Goal: Task Accomplishment & Management: Manage account settings

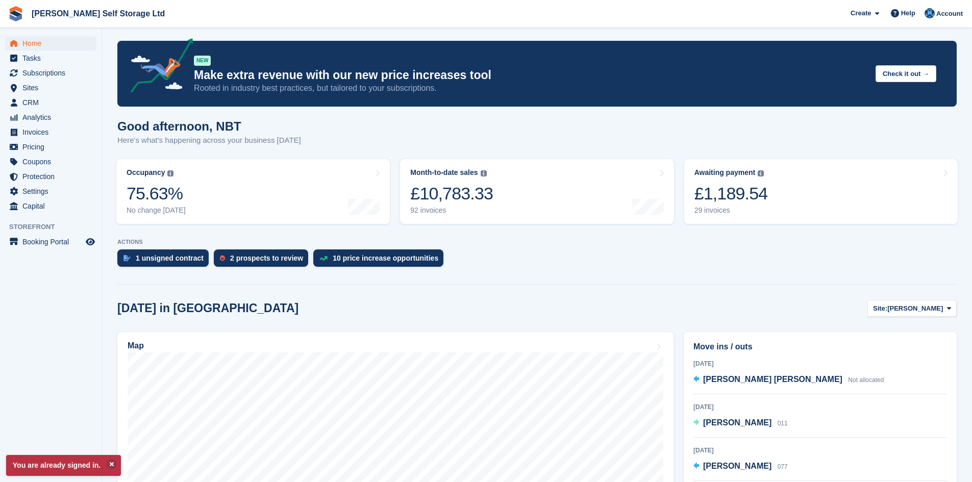
scroll to position [102, 0]
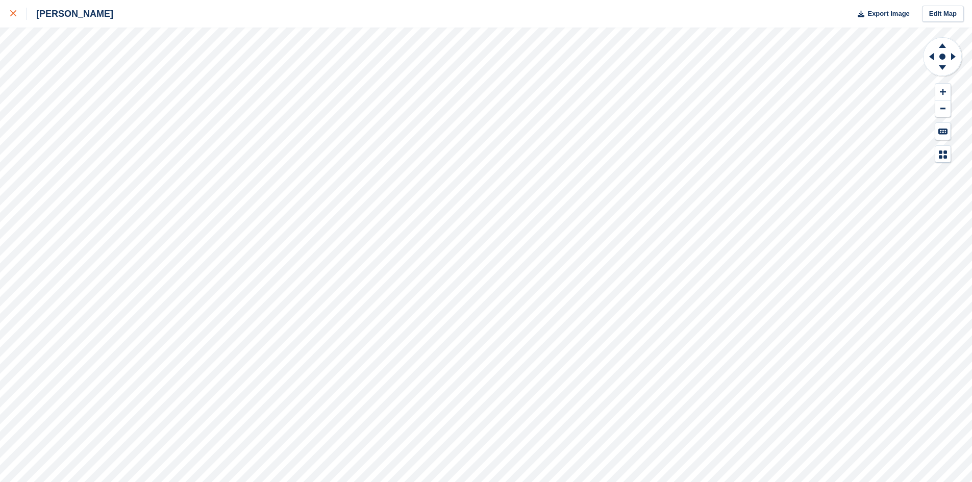
click at [16, 14] on icon at bounding box center [13, 13] width 6 height 6
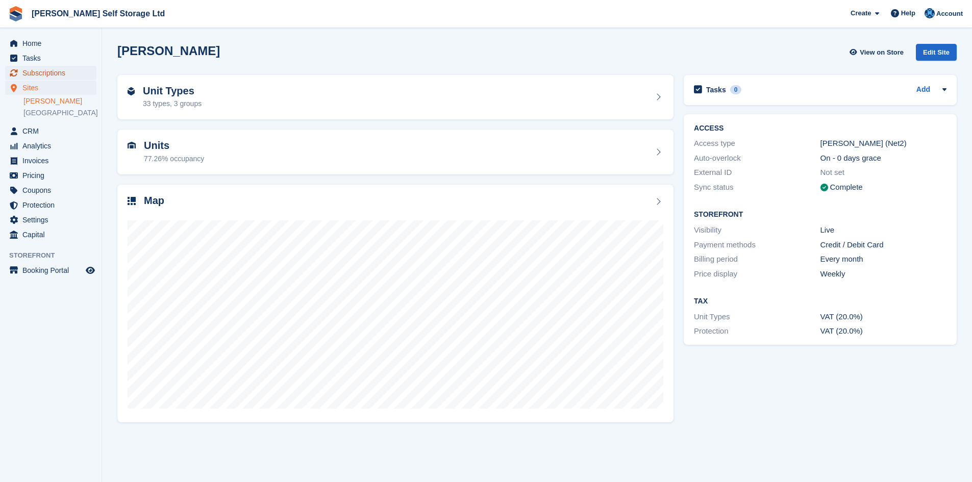
click at [49, 75] on span "Subscriptions" at bounding box center [52, 73] width 61 height 14
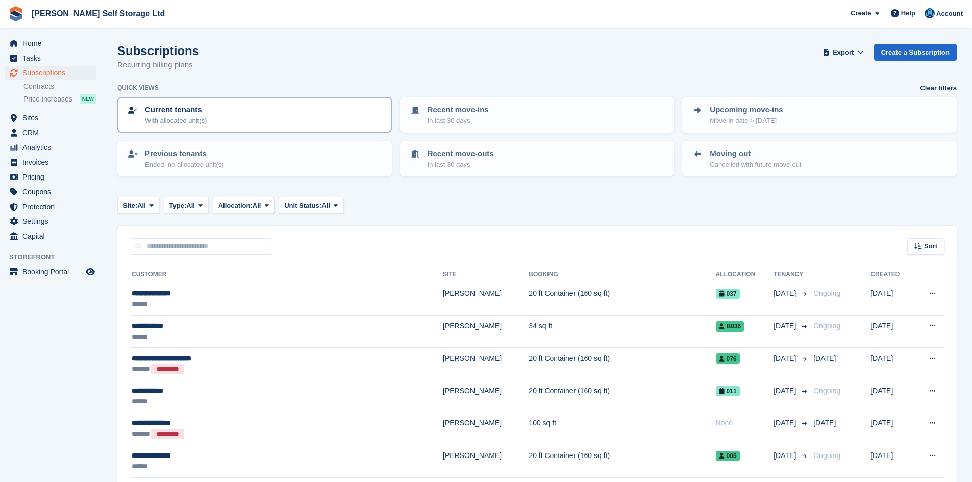
click at [236, 116] on div "Current tenants With allocated unit(s)" at bounding box center [255, 114] width 256 height 21
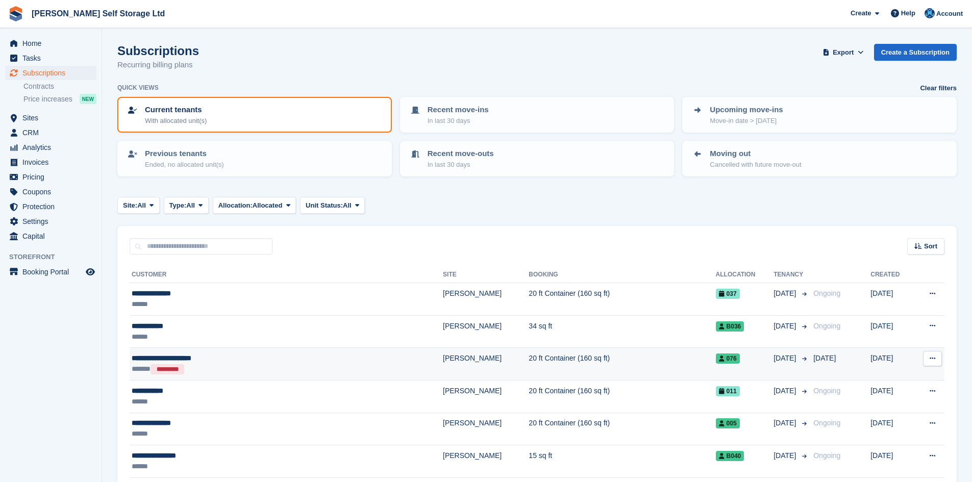
click at [529, 365] on td "20 ft Container (160 sq ft)" at bounding box center [622, 364] width 187 height 33
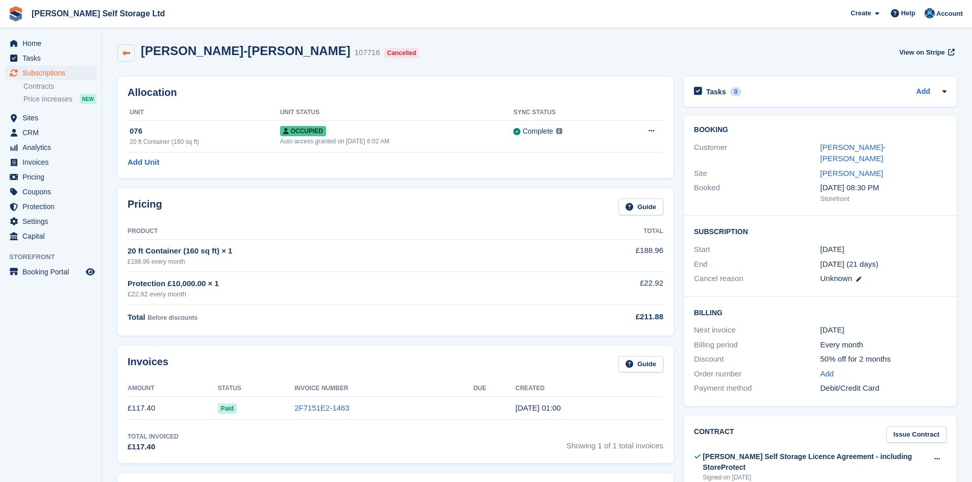
click at [125, 51] on icon at bounding box center [126, 53] width 8 height 8
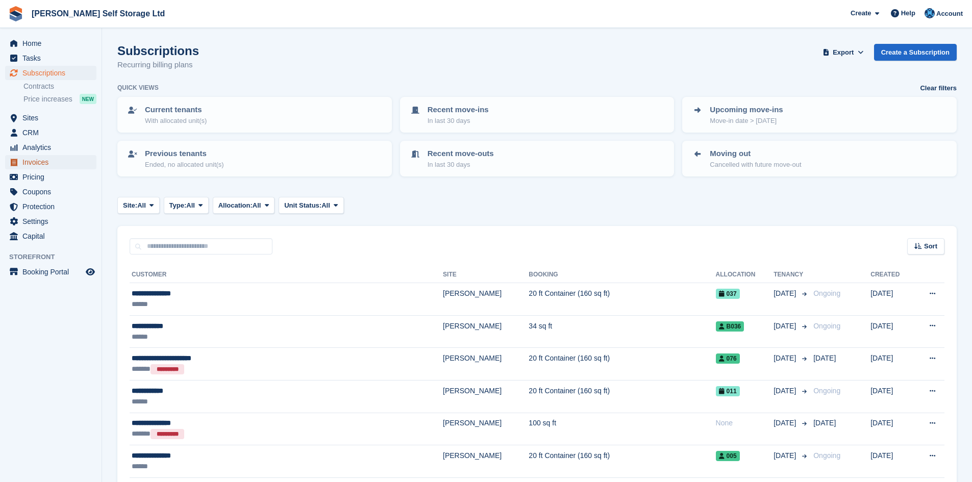
click at [35, 162] on span "Invoices" at bounding box center [52, 162] width 61 height 14
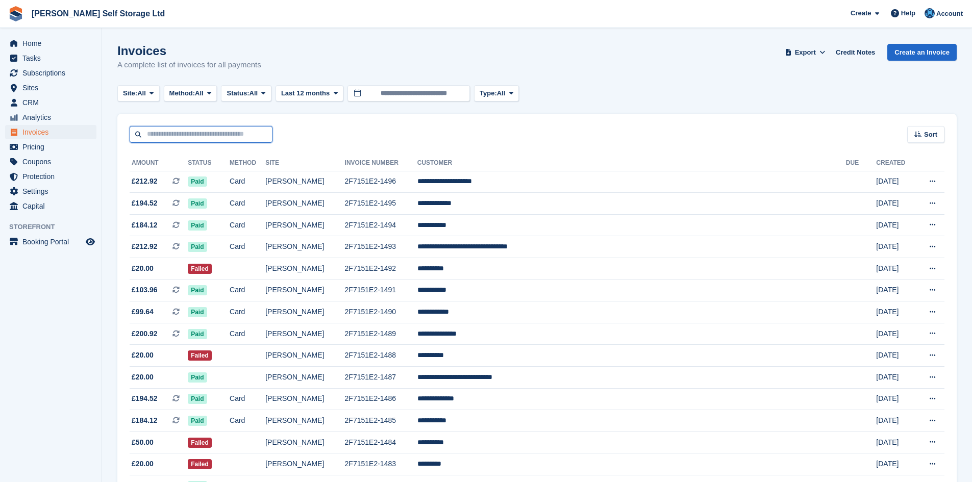
click at [183, 140] on input "text" at bounding box center [201, 134] width 143 height 17
type input "******"
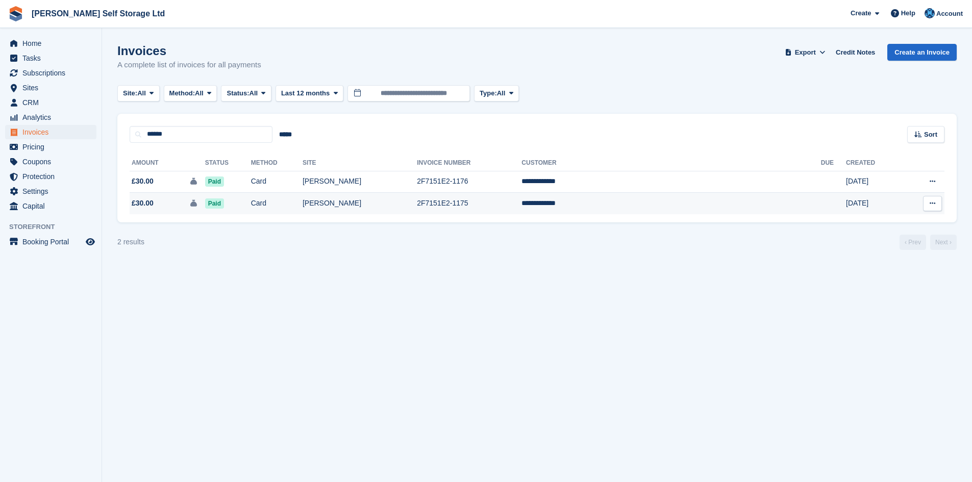
click at [303, 208] on td "Card" at bounding box center [277, 203] width 52 height 21
click at [287, 180] on div "This is a security deposit invoice." at bounding box center [311, 181] width 117 height 22
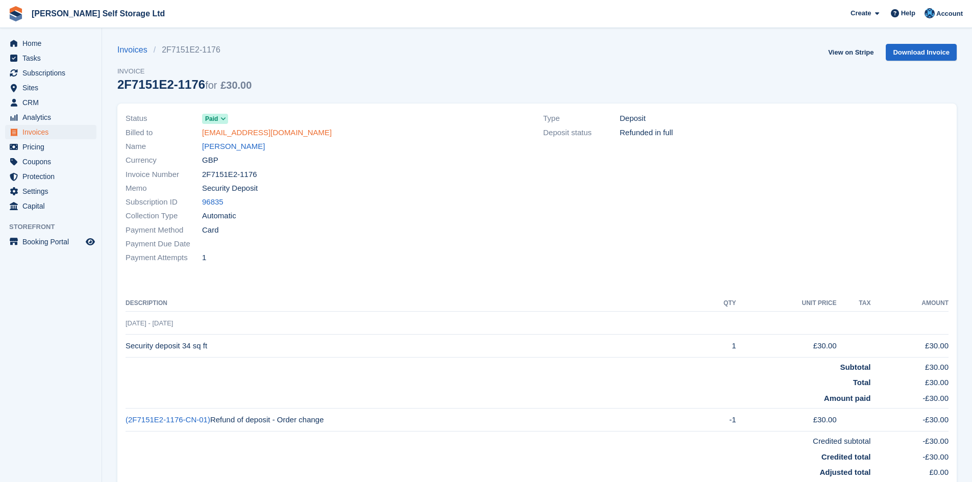
click at [248, 132] on link "[EMAIL_ADDRESS][DOMAIN_NAME]" at bounding box center [267, 133] width 130 height 12
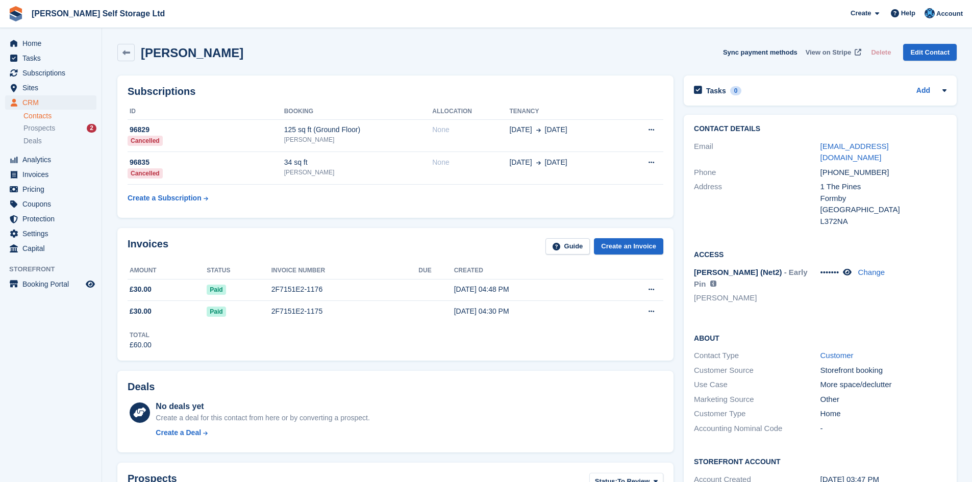
click at [841, 55] on span "View on Stripe" at bounding box center [828, 52] width 45 height 10
